Goal: Transaction & Acquisition: Purchase product/service

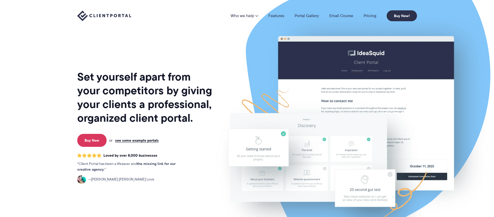
click at [305, 18] on link "Portal Gallery" at bounding box center [307, 16] width 24 height 4
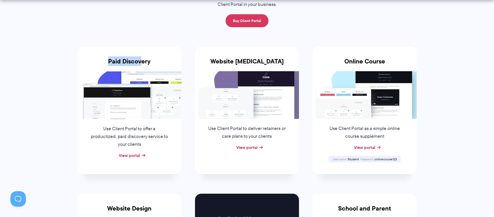
drag, startPoint x: 108, startPoint y: 62, endPoint x: 147, endPoint y: 62, distance: 38.9
click at [141, 62] on h3 "Paid Discovery" at bounding box center [129, 64] width 104 height 13
click at [149, 62] on h3 "Paid Discovery" at bounding box center [129, 64] width 104 height 13
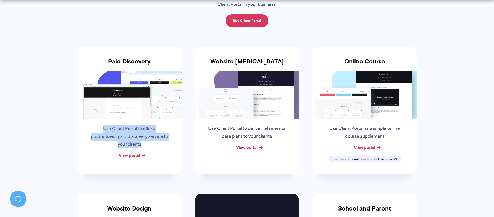
drag, startPoint x: 104, startPoint y: 129, endPoint x: 165, endPoint y: 141, distance: 61.9
click at [165, 141] on p "Use Client Portal to offer a productized, paid discovery service to your clients" at bounding box center [129, 136] width 79 height 23
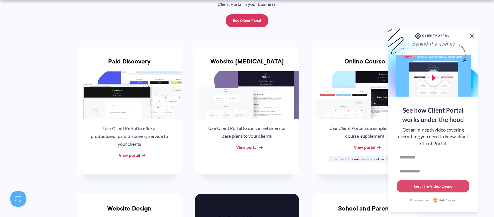
click at [471, 36] on button at bounding box center [472, 36] width 6 height 6
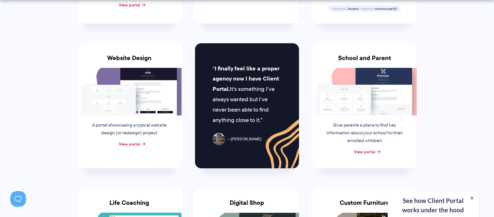
scroll to position [225, 0]
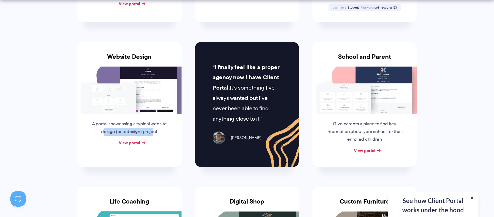
drag, startPoint x: 113, startPoint y: 131, endPoint x: 156, endPoint y: 131, distance: 42.8
click at [156, 131] on p "A portal showcasing a typical website design (or redesign) project" at bounding box center [129, 128] width 79 height 16
click at [158, 131] on p "A portal showcasing a typical website design (or redesign) project" at bounding box center [129, 128] width 79 height 16
drag, startPoint x: 160, startPoint y: 132, endPoint x: 95, endPoint y: 122, distance: 65.0
click at [95, 122] on p "A portal showcasing a typical website design (or redesign) project" at bounding box center [129, 128] width 79 height 16
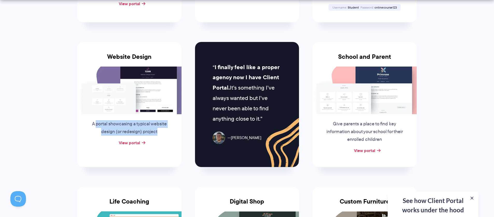
click at [132, 125] on p "A portal showcasing a typical website design (or redesign) project" at bounding box center [129, 128] width 79 height 16
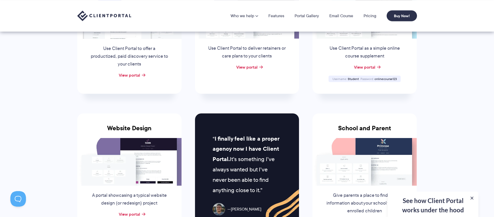
scroll to position [0, 0]
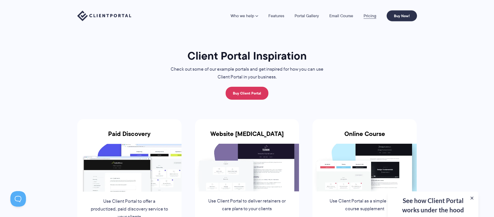
click at [369, 14] on link "Pricing" at bounding box center [370, 16] width 13 height 4
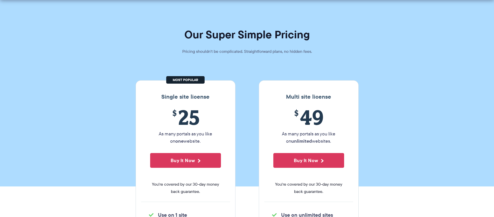
scroll to position [18, 0]
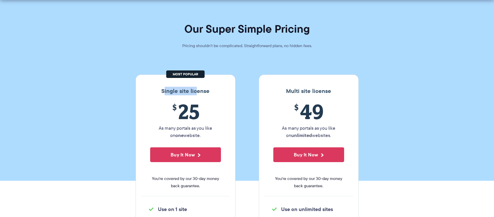
drag, startPoint x: 164, startPoint y: 90, endPoint x: 238, endPoint y: 91, distance: 73.7
click at [199, 91] on h3 "Single site license" at bounding box center [185, 91] width 89 height 7
click at [280, 92] on h3 "Multi site license" at bounding box center [308, 91] width 89 height 7
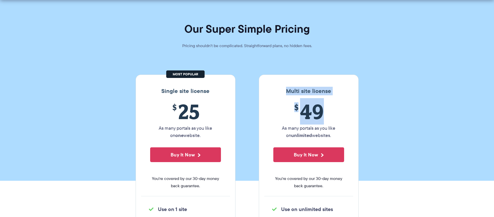
drag, startPoint x: 284, startPoint y: 90, endPoint x: 330, endPoint y: 113, distance: 51.4
click at [327, 110] on div "Multi site license $ 49 As many portals as you like on unlimited websites. Buy …" at bounding box center [309, 169] width 100 height 189
click at [330, 114] on span "$ 49" at bounding box center [308, 112] width 71 height 24
drag, startPoint x: 338, startPoint y: 131, endPoint x: 287, endPoint y: 94, distance: 63.2
click at [287, 94] on div "Multi site license $ 49 As many portals as you like on unlimited websites. Buy …" at bounding box center [309, 169] width 100 height 189
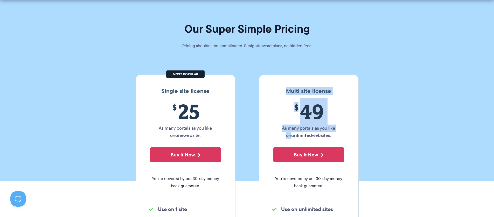
click at [287, 94] on h3 "Multi site license" at bounding box center [308, 91] width 89 height 7
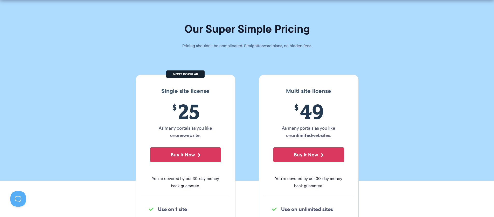
drag, startPoint x: 282, startPoint y: 91, endPoint x: 336, endPoint y: 136, distance: 70.1
click at [333, 137] on div "Multi site license $ 49 As many portals as you like on unlimited websites. Buy …" at bounding box center [309, 169] width 100 height 189
click at [336, 136] on p "As many portals as you like on unlimited websites." at bounding box center [308, 132] width 71 height 15
drag, startPoint x: 333, startPoint y: 133, endPoint x: 286, endPoint y: 93, distance: 60.9
click at [283, 93] on div "Multi site license $ 49 As many portals as you like on unlimited websites. Buy …" at bounding box center [309, 169] width 100 height 189
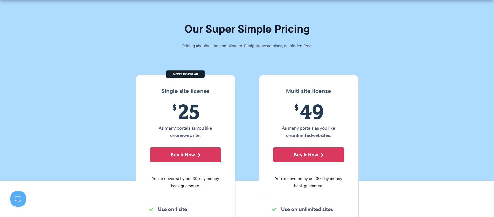
click at [318, 103] on span "$ 49" at bounding box center [308, 112] width 71 height 24
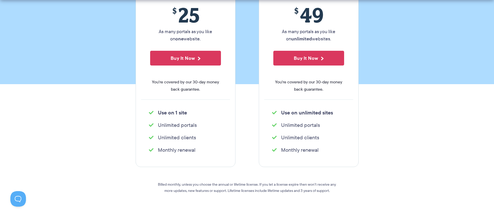
scroll to position [116, 0]
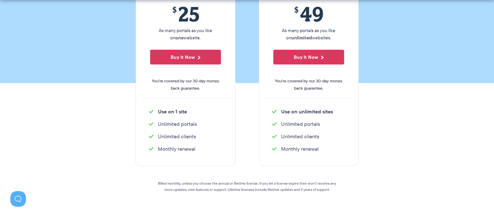
drag, startPoint x: 320, startPoint y: 148, endPoint x: 274, endPoint y: 82, distance: 80.0
click at [274, 82] on div "Multi site license $ 49 As many portals as you like on unlimited websites. Buy …" at bounding box center [309, 71] width 100 height 189
click at [274, 82] on span "You're covered by our 30-day money back guarantee." at bounding box center [308, 85] width 71 height 15
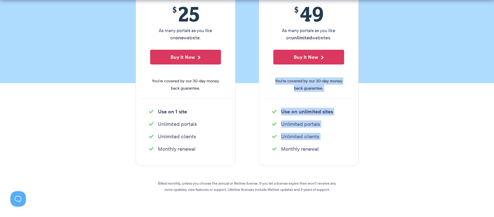
drag, startPoint x: 275, startPoint y: 80, endPoint x: 322, endPoint y: 144, distance: 79.2
click at [322, 144] on div "Multi site license $ 49 As many portals as you like on unlimited websites. Buy …" at bounding box center [309, 71] width 100 height 189
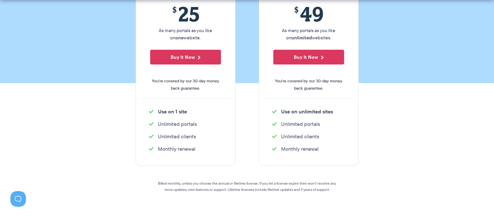
click at [322, 129] on ul "Unlimited portals" at bounding box center [308, 124] width 89 height 10
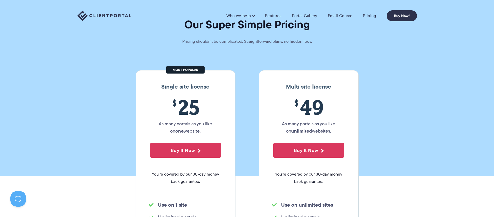
scroll to position [0, 0]
